Goal: Find specific page/section: Find specific page/section

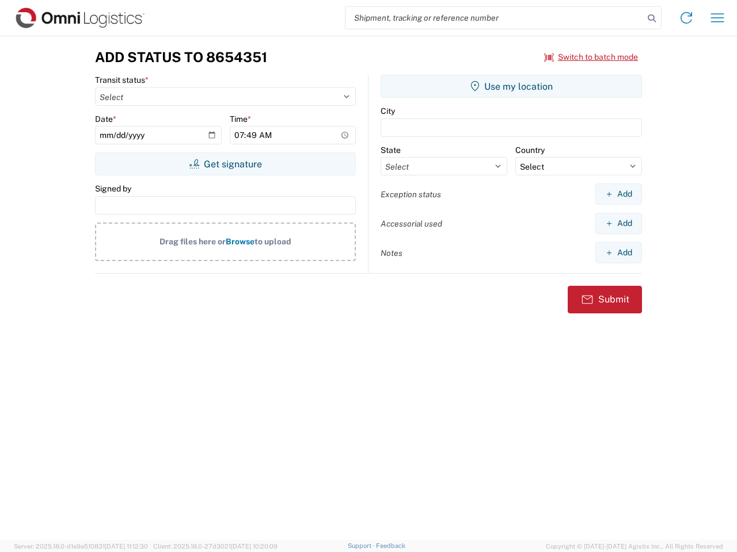
click at [494, 18] on input "search" at bounding box center [494, 18] width 298 height 22
click at [651, 18] on icon at bounding box center [651, 18] width 16 height 16
click at [686, 18] on icon at bounding box center [686, 18] width 18 height 18
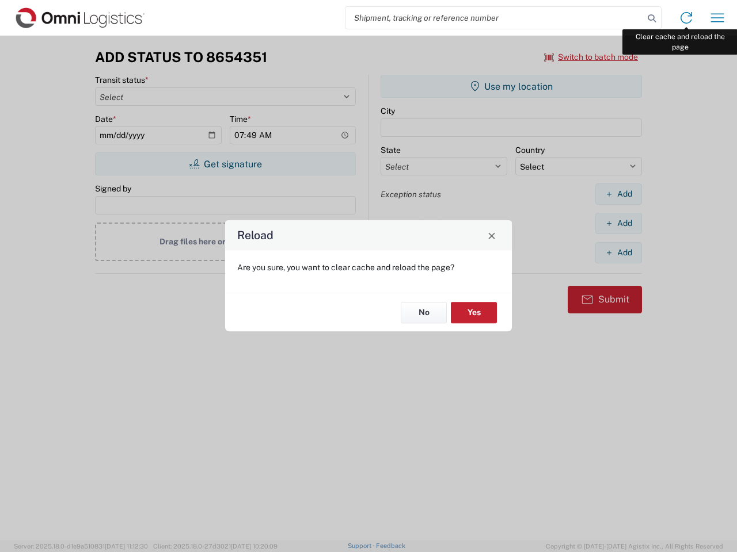
click at [717, 18] on div "Reload Are you sure, you want to clear cache and reload the page? No Yes" at bounding box center [368, 276] width 737 height 552
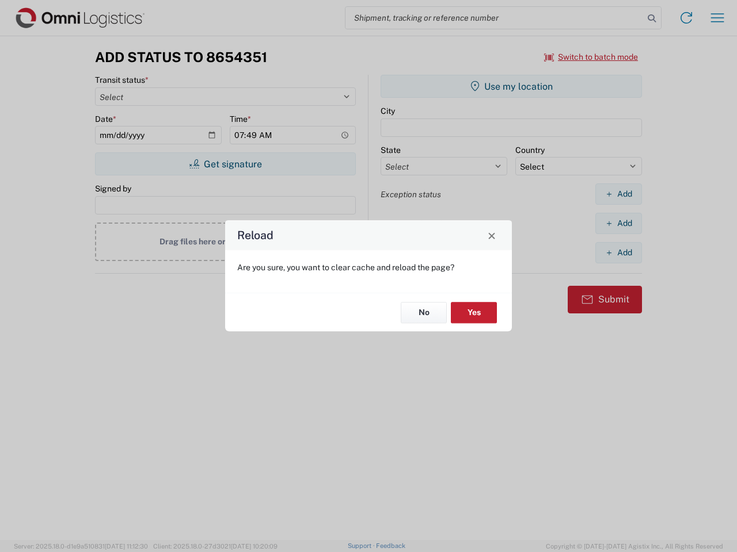
click at [591, 57] on div "Reload Are you sure, you want to clear cache and reload the page? No Yes" at bounding box center [368, 276] width 737 height 552
click at [225, 164] on div "Reload Are you sure, you want to clear cache and reload the page? No Yes" at bounding box center [368, 276] width 737 height 552
click at [511, 86] on div "Reload Are you sure, you want to clear cache and reload the page? No Yes" at bounding box center [368, 276] width 737 height 552
click at [618, 194] on div "Reload Are you sure, you want to clear cache and reload the page? No Yes" at bounding box center [368, 276] width 737 height 552
click at [618, 223] on div "Reload Are you sure, you want to clear cache and reload the page? No Yes" at bounding box center [368, 276] width 737 height 552
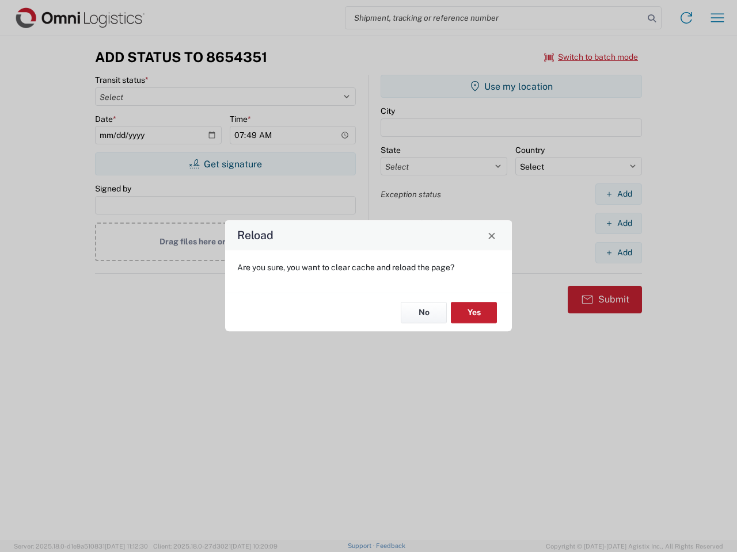
click at [618, 253] on div "Reload Are you sure, you want to clear cache and reload the page? No Yes" at bounding box center [368, 276] width 737 height 552
